Goal: Information Seeking & Learning: Learn about a topic

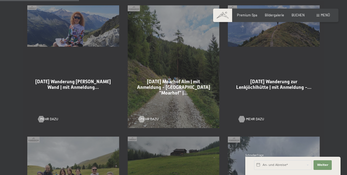
click at [248, 117] on span "Mehr dazu" at bounding box center [255, 119] width 18 height 5
click at [42, 116] on div at bounding box center [41, 119] width 4 height 6
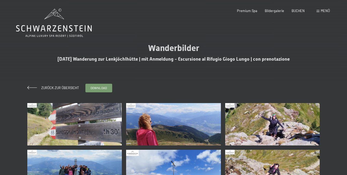
click at [71, 126] on img at bounding box center [74, 124] width 95 height 43
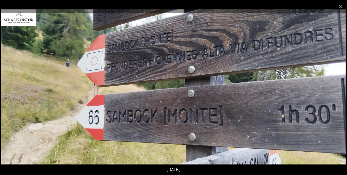
scroll to position [134, 0]
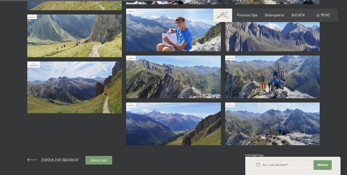
scroll to position [268, 0]
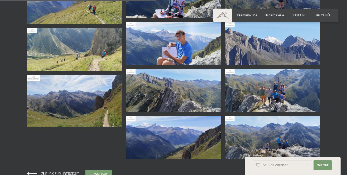
click at [248, 95] on img at bounding box center [272, 90] width 95 height 43
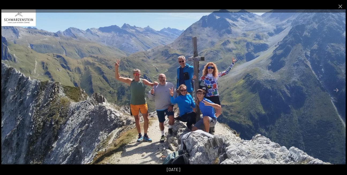
scroll to position [321, 0]
click at [336, 88] on button "Next slide" at bounding box center [336, 90] width 11 height 10
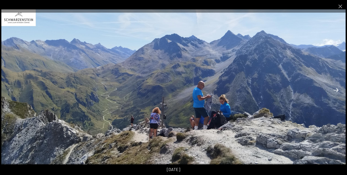
click at [336, 89] on button "Next slide" at bounding box center [336, 90] width 11 height 10
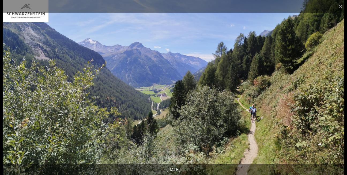
click at [335, 90] on button "Next slide" at bounding box center [336, 90] width 11 height 10
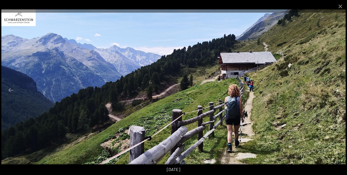
click at [335, 90] on button "Next slide" at bounding box center [336, 90] width 11 height 10
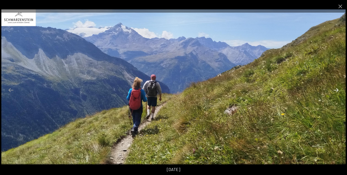
click at [336, 90] on button "Next slide" at bounding box center [336, 90] width 11 height 10
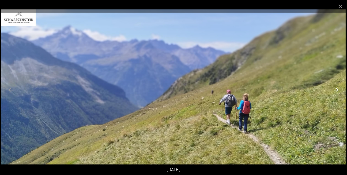
click at [336, 90] on button "Next slide" at bounding box center [336, 90] width 11 height 10
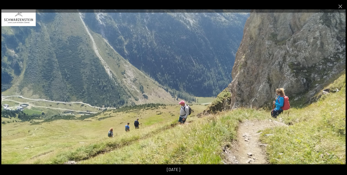
click at [336, 90] on button "Next slide" at bounding box center [336, 90] width 11 height 10
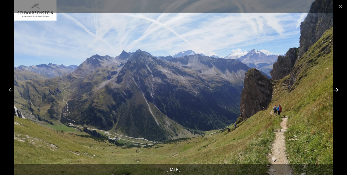
click at [336, 90] on button "Next slide" at bounding box center [336, 90] width 11 height 10
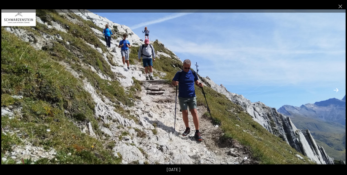
click at [336, 90] on button "Next slide" at bounding box center [336, 90] width 11 height 10
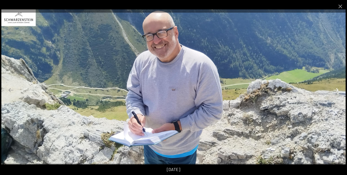
click at [336, 90] on button "Next slide" at bounding box center [336, 90] width 11 height 10
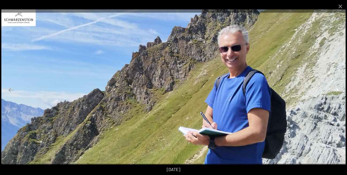
click at [336, 90] on button "Next slide" at bounding box center [336, 90] width 11 height 10
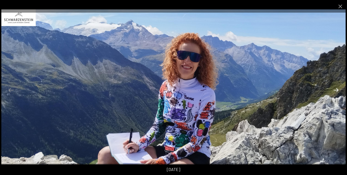
click at [336, 90] on button "Next slide" at bounding box center [336, 90] width 11 height 10
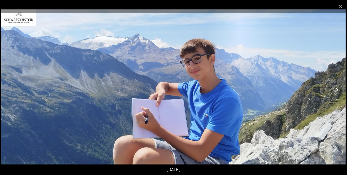
click at [336, 90] on button "Next slide" at bounding box center [336, 90] width 11 height 10
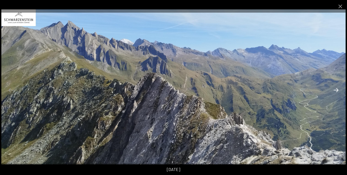
click at [336, 90] on button "Next slide" at bounding box center [336, 90] width 11 height 10
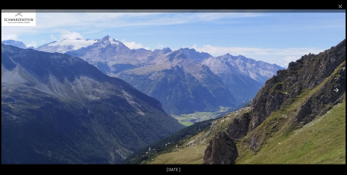
click at [336, 90] on button "Next slide" at bounding box center [336, 90] width 11 height 10
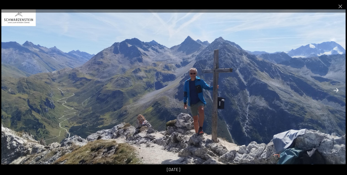
click at [336, 90] on button "Next slide" at bounding box center [336, 90] width 11 height 10
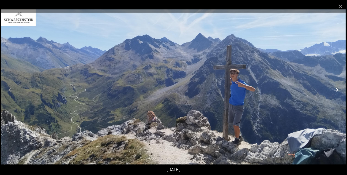
click at [336, 90] on button "Next slide" at bounding box center [336, 90] width 11 height 10
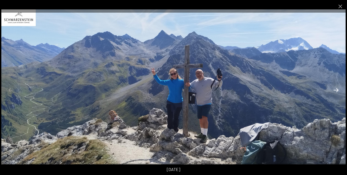
click at [336, 90] on button "Next slide" at bounding box center [336, 90] width 11 height 10
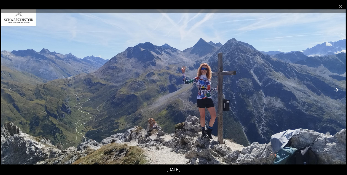
click at [336, 90] on button "Next slide" at bounding box center [336, 90] width 11 height 10
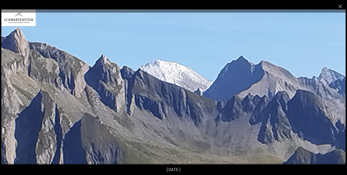
click at [336, 90] on button "Next slide" at bounding box center [336, 90] width 11 height 10
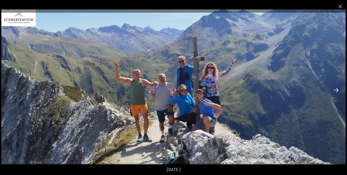
click at [336, 90] on button "Next slide" at bounding box center [336, 90] width 11 height 10
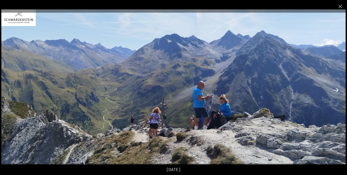
click at [336, 90] on button "Next slide" at bounding box center [336, 90] width 11 height 10
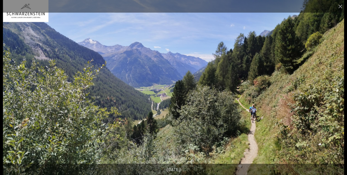
click at [337, 92] on button "Next slide" at bounding box center [336, 90] width 11 height 10
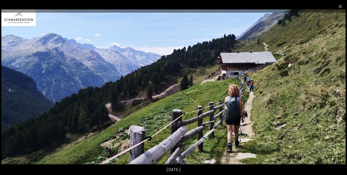
click at [338, 90] on button "Next slide" at bounding box center [336, 90] width 11 height 10
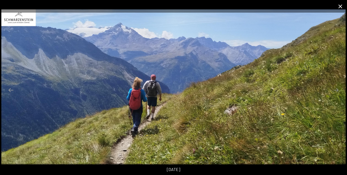
click at [342, 5] on button "Close gallery" at bounding box center [340, 6] width 13 height 13
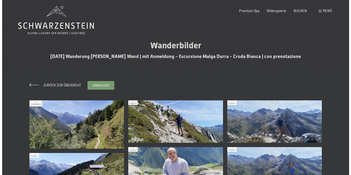
scroll to position [0, 0]
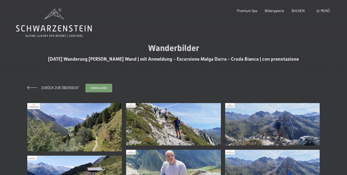
drag, startPoint x: 322, startPoint y: 10, endPoint x: 319, endPoint y: 9, distance: 3.0
click at [321, 10] on span "Menü" at bounding box center [325, 11] width 9 height 4
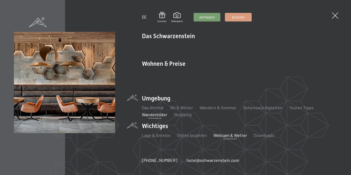
click at [221, 132] on link "Webcam & Wetter" at bounding box center [230, 134] width 34 height 5
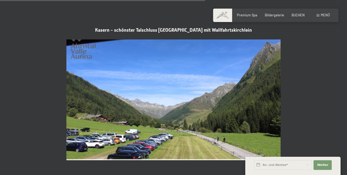
scroll to position [911, 0]
